Goal: Task Accomplishment & Management: Manage account settings

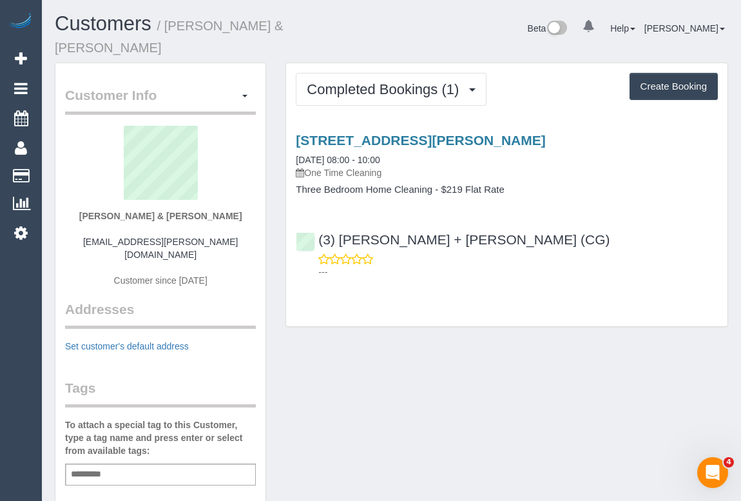
click at [411, 360] on div "Customer Info Edit Contact Info Send Message Email Preferences Special Sales Ta…" at bounding box center [391, 493] width 693 height 861
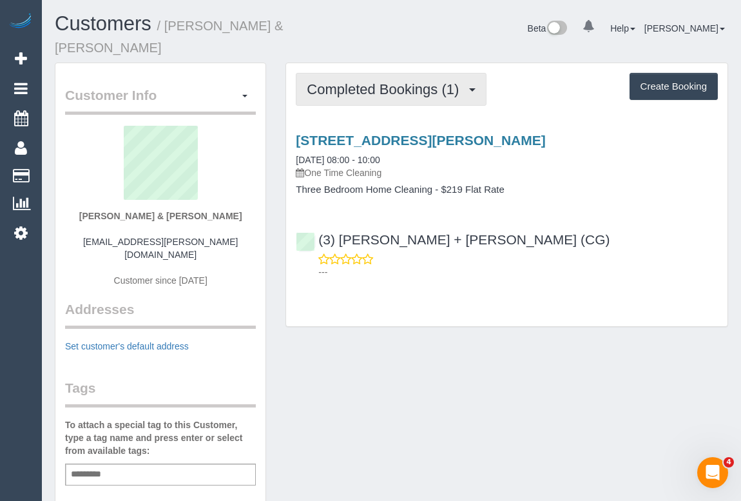
click at [385, 86] on button "Completed Bookings (1)" at bounding box center [391, 89] width 191 height 33
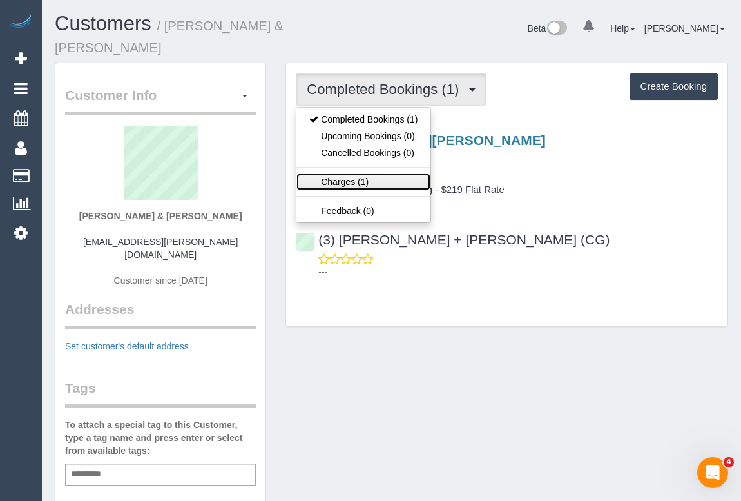
click at [347, 173] on link "Charges (1)" at bounding box center [364, 181] width 134 height 17
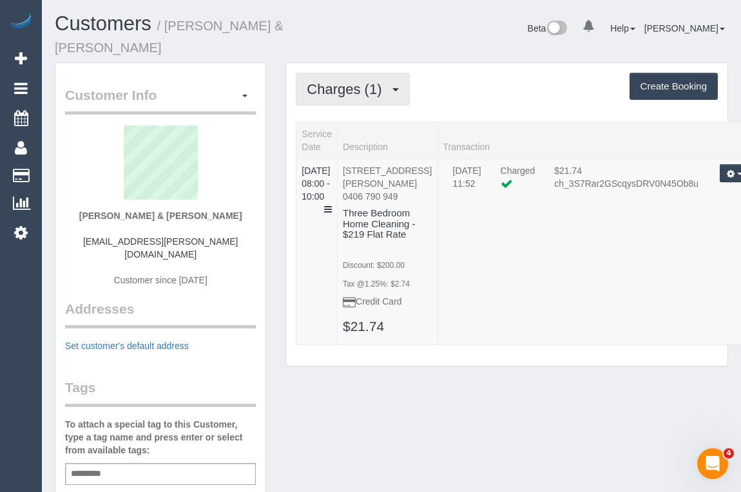
click at [365, 81] on span "Charges (1)" at bounding box center [347, 89] width 81 height 16
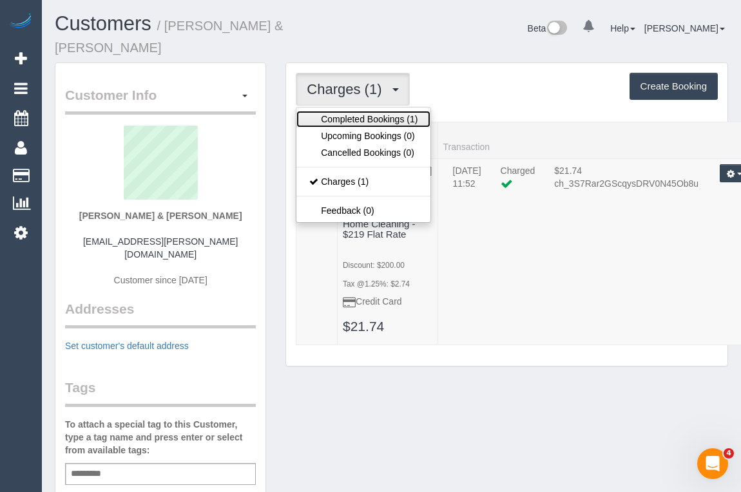
click at [364, 111] on link "Completed Bookings (1)" at bounding box center [364, 119] width 134 height 17
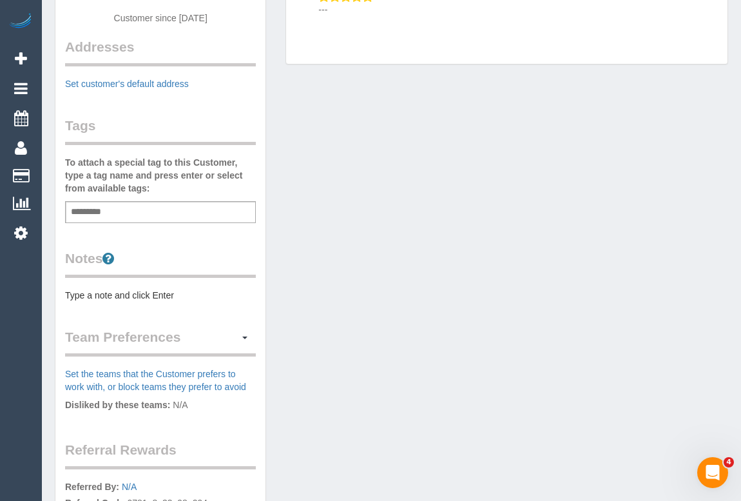
scroll to position [234, 0]
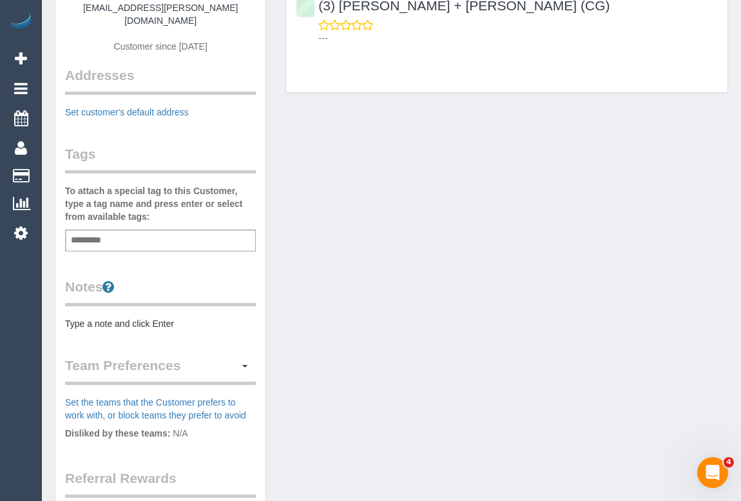
click at [123, 229] on div "Add a tag" at bounding box center [160, 240] width 191 height 22
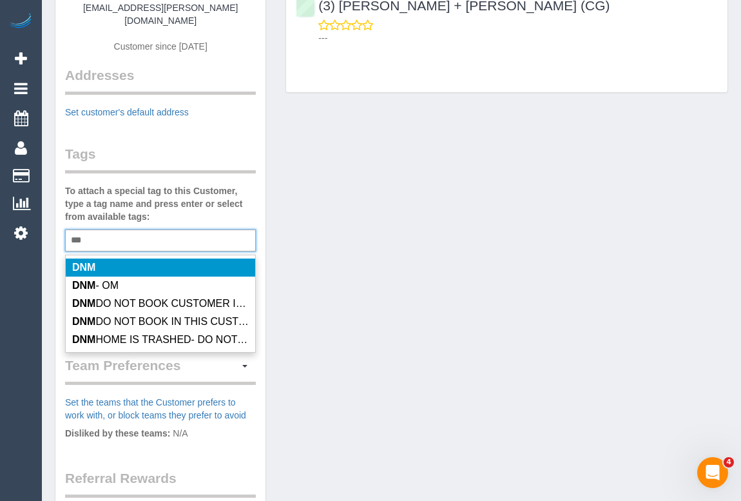
type input "***"
click at [298, 244] on div "Customer Info Edit Contact Info Send Message Email Preferences Special Sales Ta…" at bounding box center [391, 259] width 693 height 861
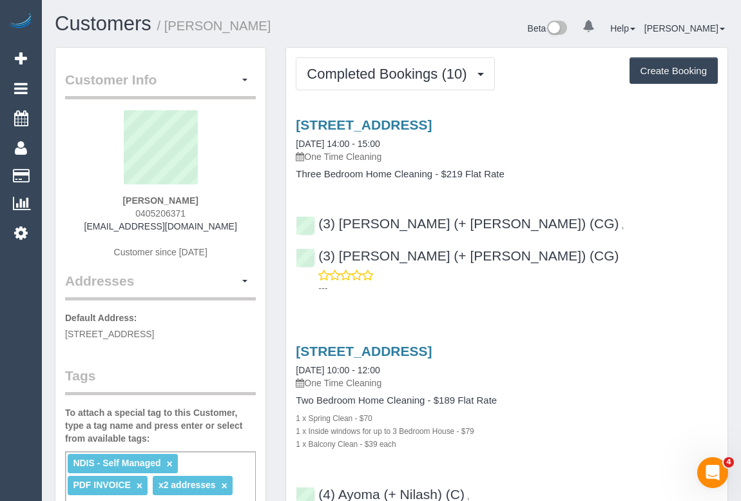
drag, startPoint x: 117, startPoint y: 200, endPoint x: 218, endPoint y: 203, distance: 100.6
click at [218, 203] on div "[PERSON_NAME] 0405206371 [EMAIL_ADDRESS][DOMAIN_NAME] Customer since [DATE]" at bounding box center [160, 190] width 191 height 161
copy strong "[PERSON_NAME]"
click at [424, 124] on link "[STREET_ADDRESS]" at bounding box center [364, 124] width 136 height 15
click at [315, 153] on p "One Time Cleaning" at bounding box center [507, 156] width 422 height 13
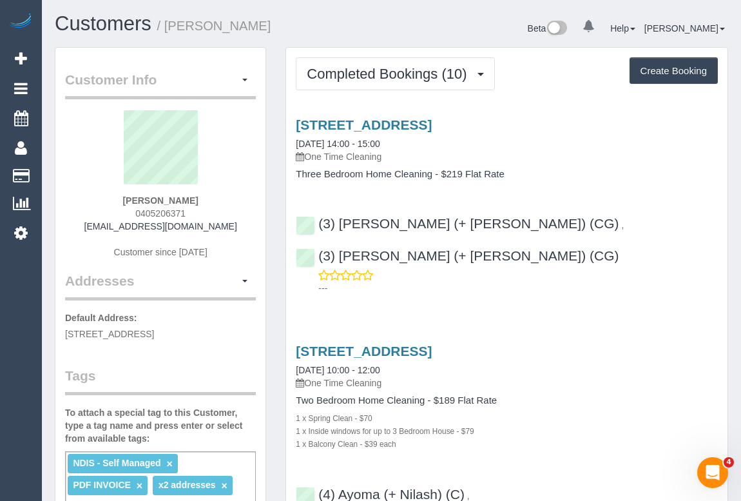
drag, startPoint x: 309, startPoint y: 155, endPoint x: 415, endPoint y: 157, distance: 105.7
click at [415, 157] on p "One Time Cleaning" at bounding box center [507, 156] width 422 height 13
copy p "One Time Cleaning"
drag, startPoint x: 297, startPoint y: 171, endPoint x: 431, endPoint y: 174, distance: 133.5
click at [431, 174] on h4 "Three Bedroom Home Cleaning - $219 Flat Rate" at bounding box center [507, 174] width 422 height 11
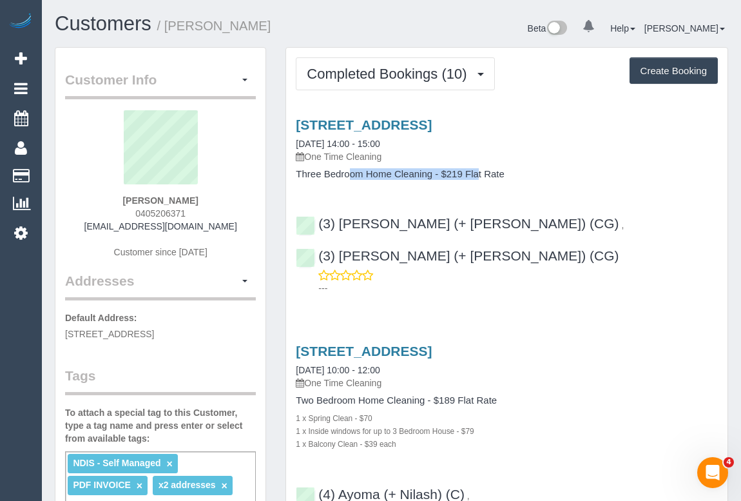
copy h4 "Three Bedroom Home Cleaning"
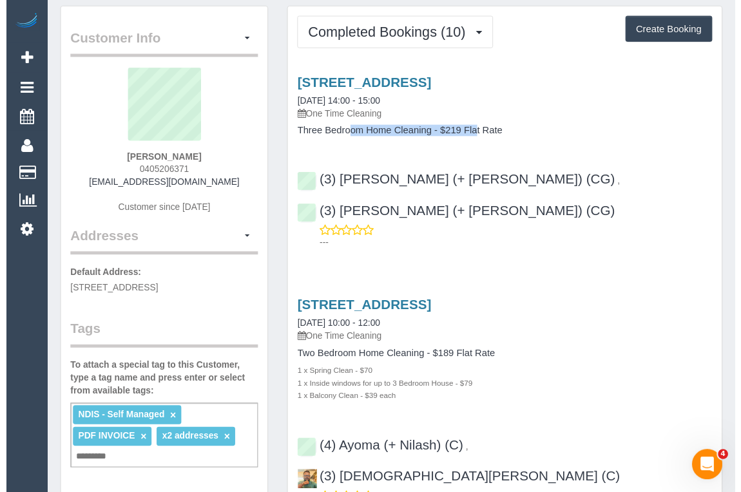
scroll to position [58, 0]
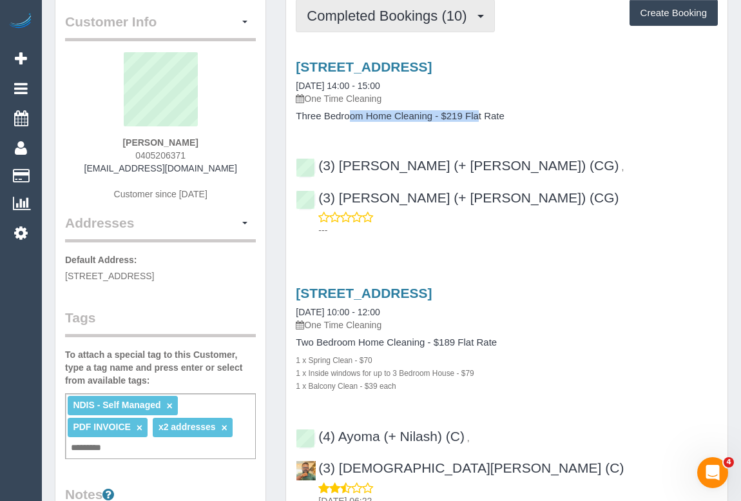
click at [393, 17] on span "Completed Bookings (10)" at bounding box center [390, 16] width 166 height 16
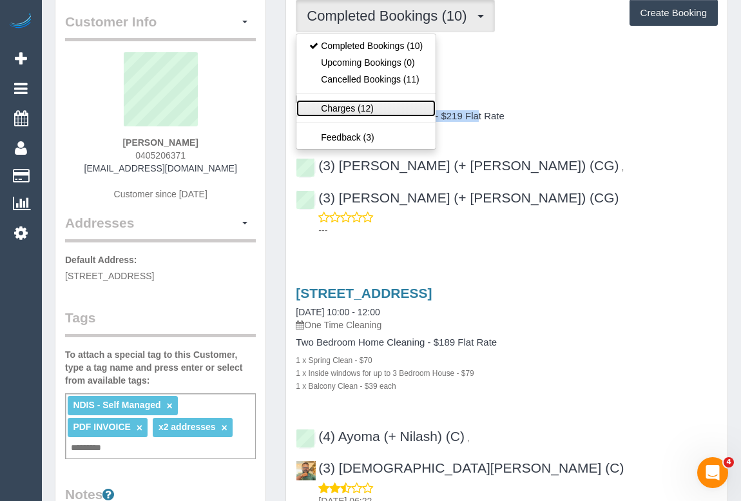
click at [342, 109] on link "Charges (12)" at bounding box center [366, 108] width 139 height 17
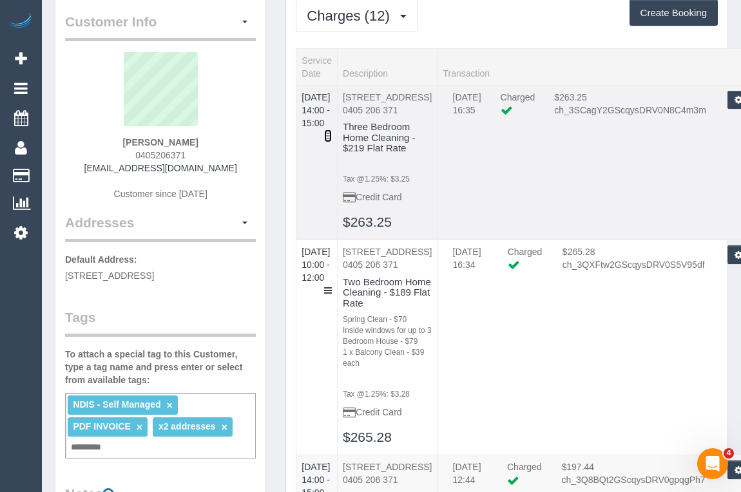
click at [332, 131] on icon at bounding box center [328, 135] width 8 height 9
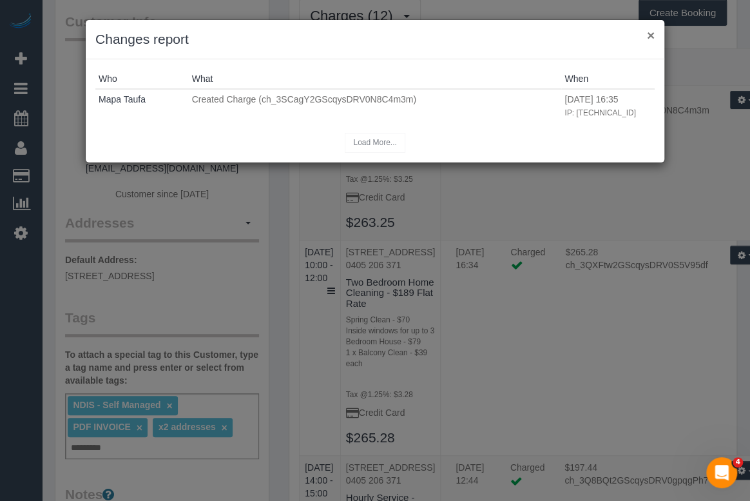
click at [648, 34] on button "×" at bounding box center [651, 35] width 8 height 14
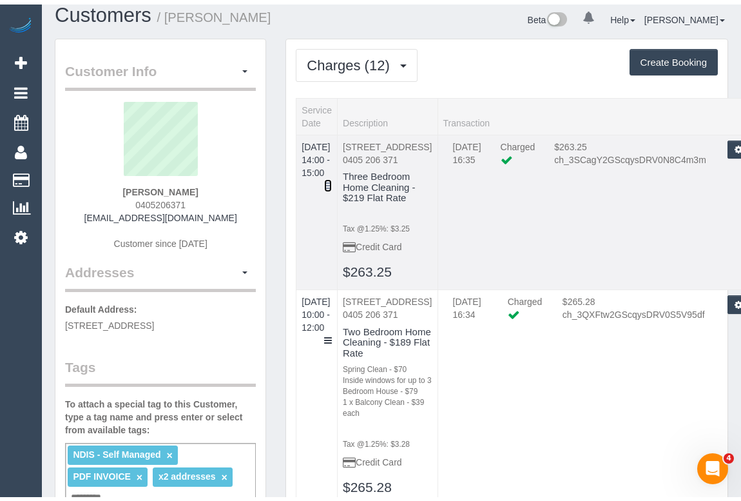
scroll to position [0, 0]
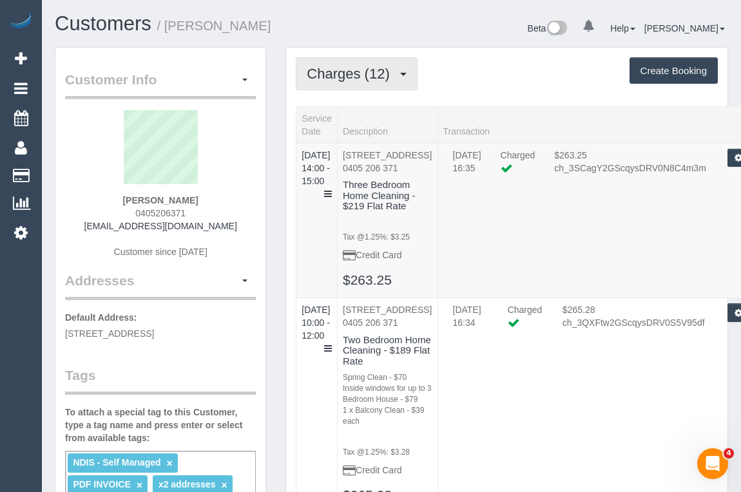
click at [353, 73] on span "Charges (12)" at bounding box center [351, 74] width 89 height 16
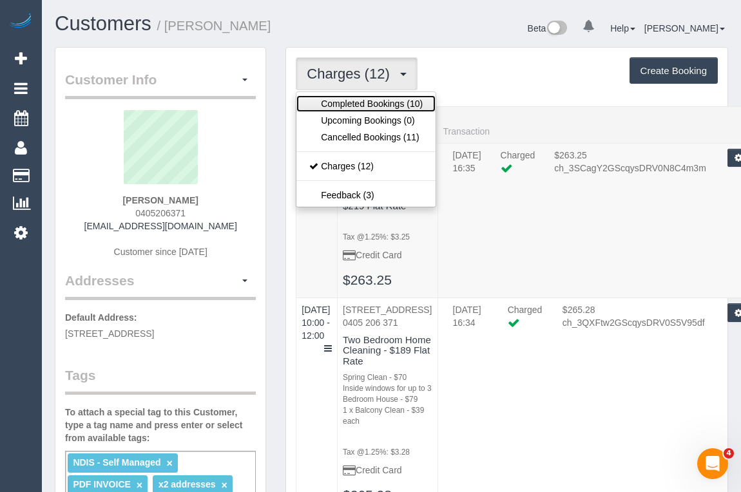
click at [394, 103] on link "Completed Bookings (10)" at bounding box center [366, 103] width 139 height 17
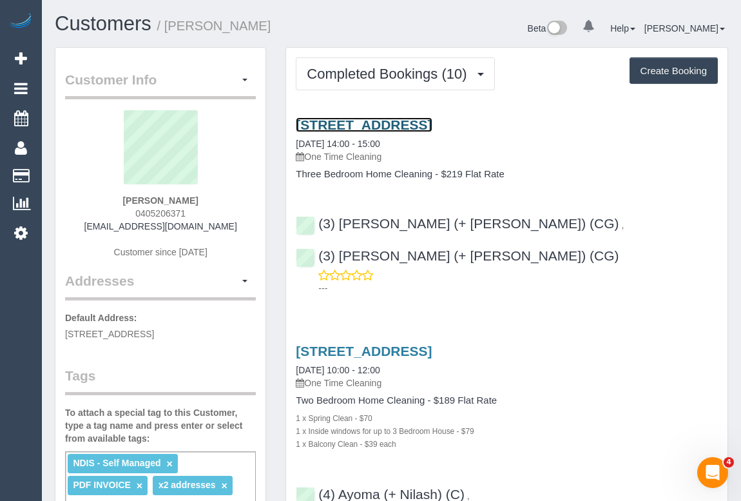
click at [416, 122] on link "[STREET_ADDRESS]" at bounding box center [364, 124] width 136 height 15
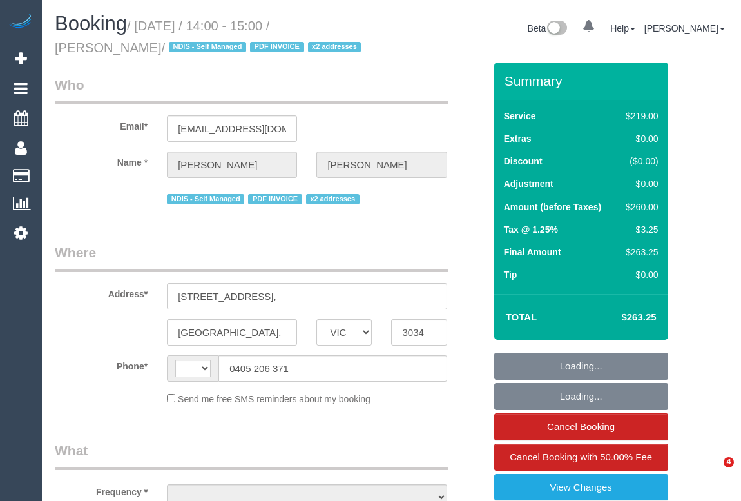
select select "VIC"
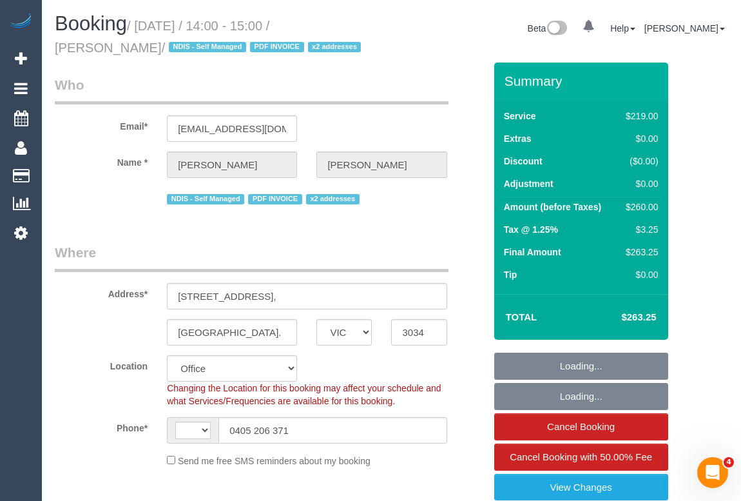
select select "object:882"
select select "string:AU"
select select "number:27"
select select "number:14"
select select "number:19"
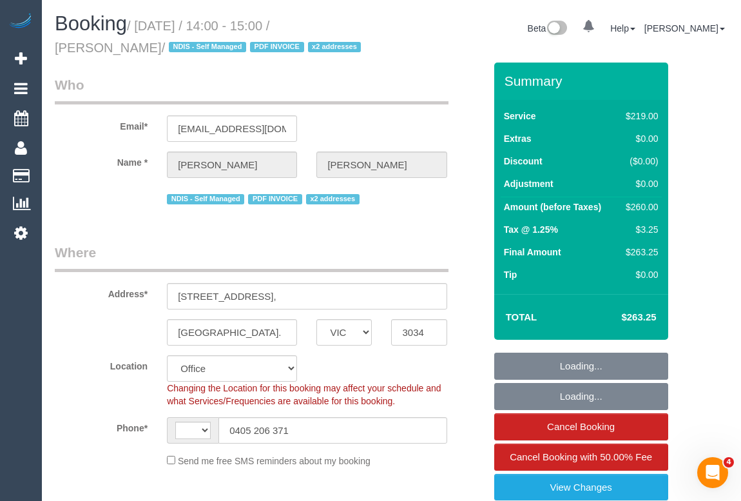
select select "number:36"
select select "string:stripe-pm_1OhLkb2GScqysDRVPTm9PCrY"
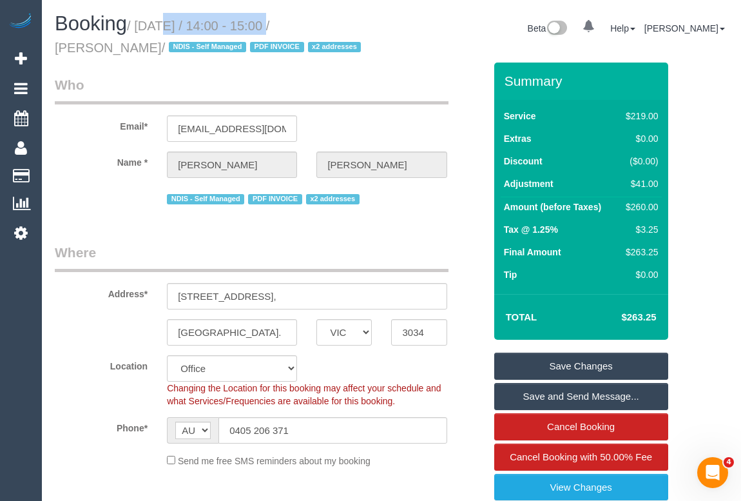
drag, startPoint x: 141, startPoint y: 24, endPoint x: 261, endPoint y: 23, distance: 119.9
click at [261, 23] on small "/ September 13, 2025 / 14:00 - 15:00 / Kim Grondowski / NDIS - Self Managed PDF…" at bounding box center [210, 37] width 310 height 36
copy small "September 13, 2025"
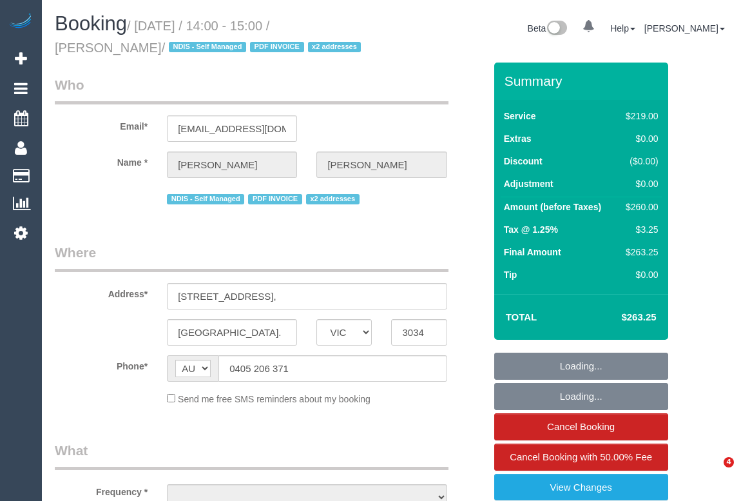
select select "VIC"
select select "string:stripe-pm_1OhLkb2GScqysDRVPTm9PCrY"
select select "number:27"
select select "number:14"
select select "number:19"
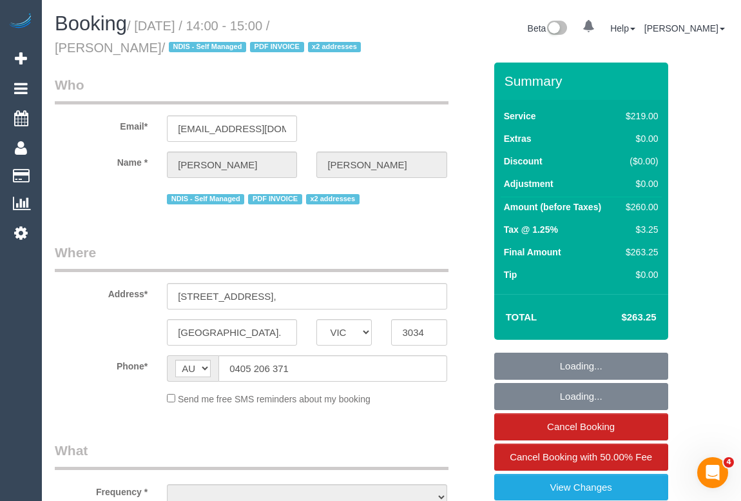
select select "number:36"
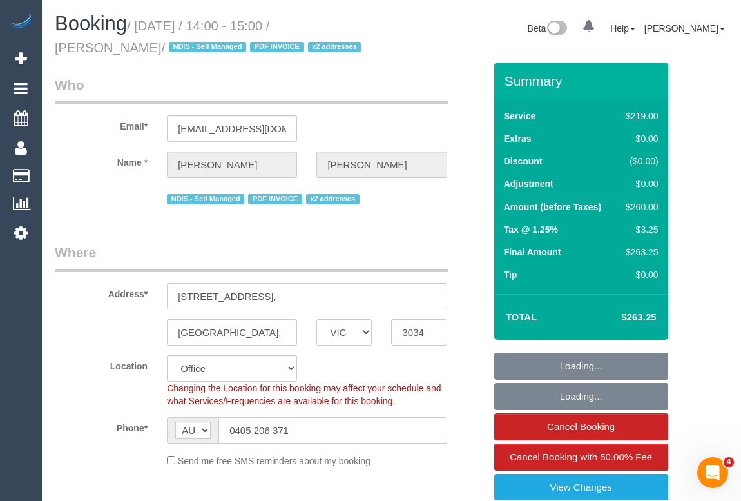
select select "object:2238"
